Goal: Information Seeking & Learning: Learn about a topic

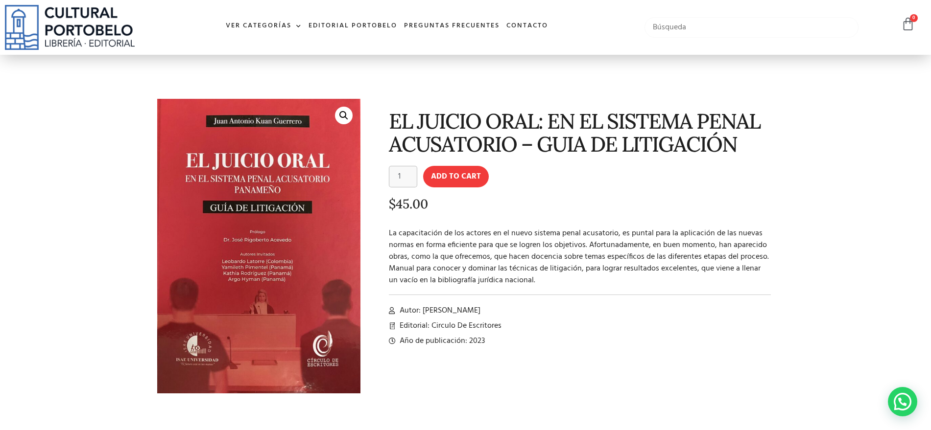
click at [698, 32] on input "text" at bounding box center [751, 27] width 214 height 21
type input "litigacion"
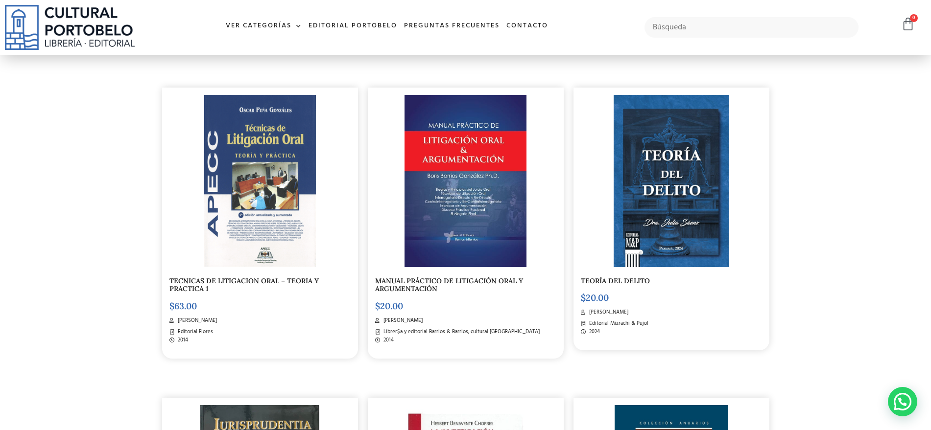
scroll to position [550, 0]
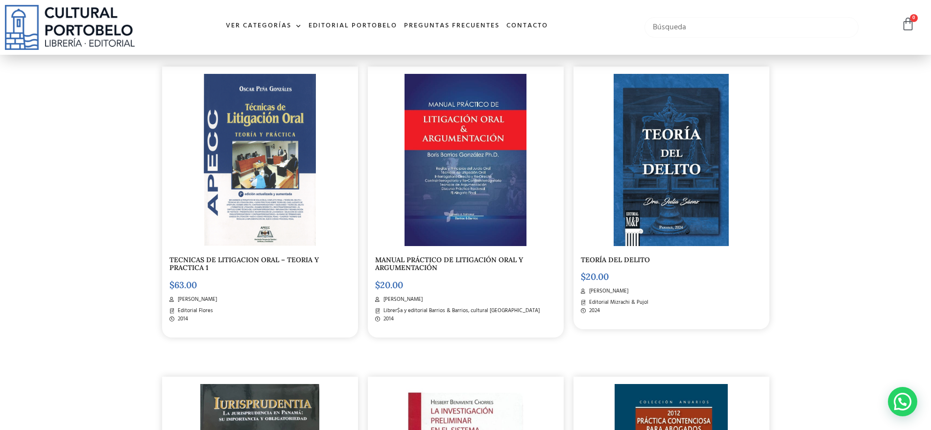
click at [682, 23] on input "text" at bounding box center [751, 27] width 214 height 21
type input "interrogatorio"
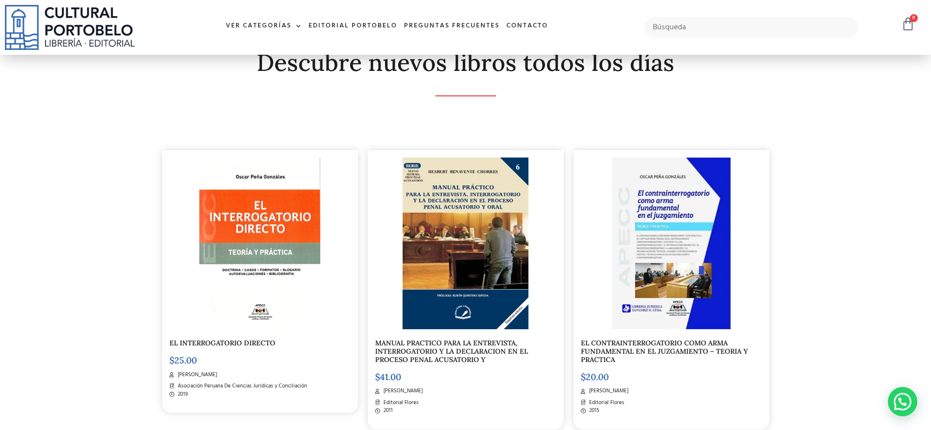
scroll to position [184, 0]
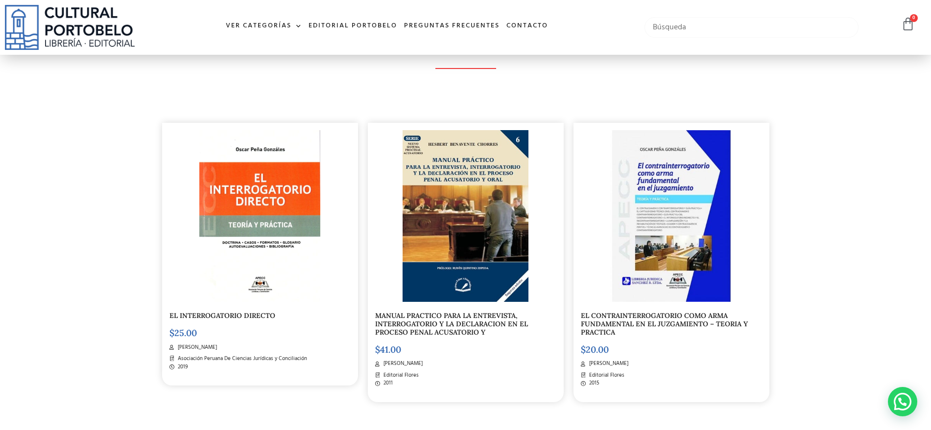
click at [704, 23] on input "text" at bounding box center [751, 27] width 214 height 21
type input "sousa"
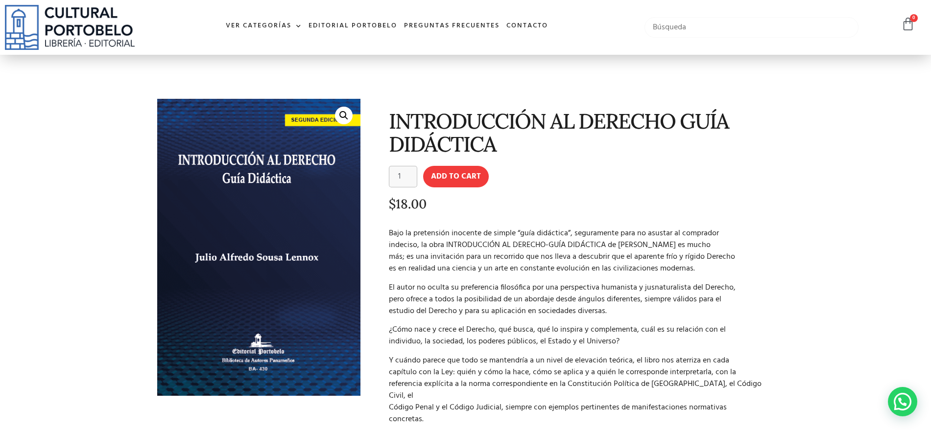
click at [724, 35] on input "text" at bounding box center [751, 27] width 214 height 21
type input "villalobos"
